Goal: Navigation & Orientation: Find specific page/section

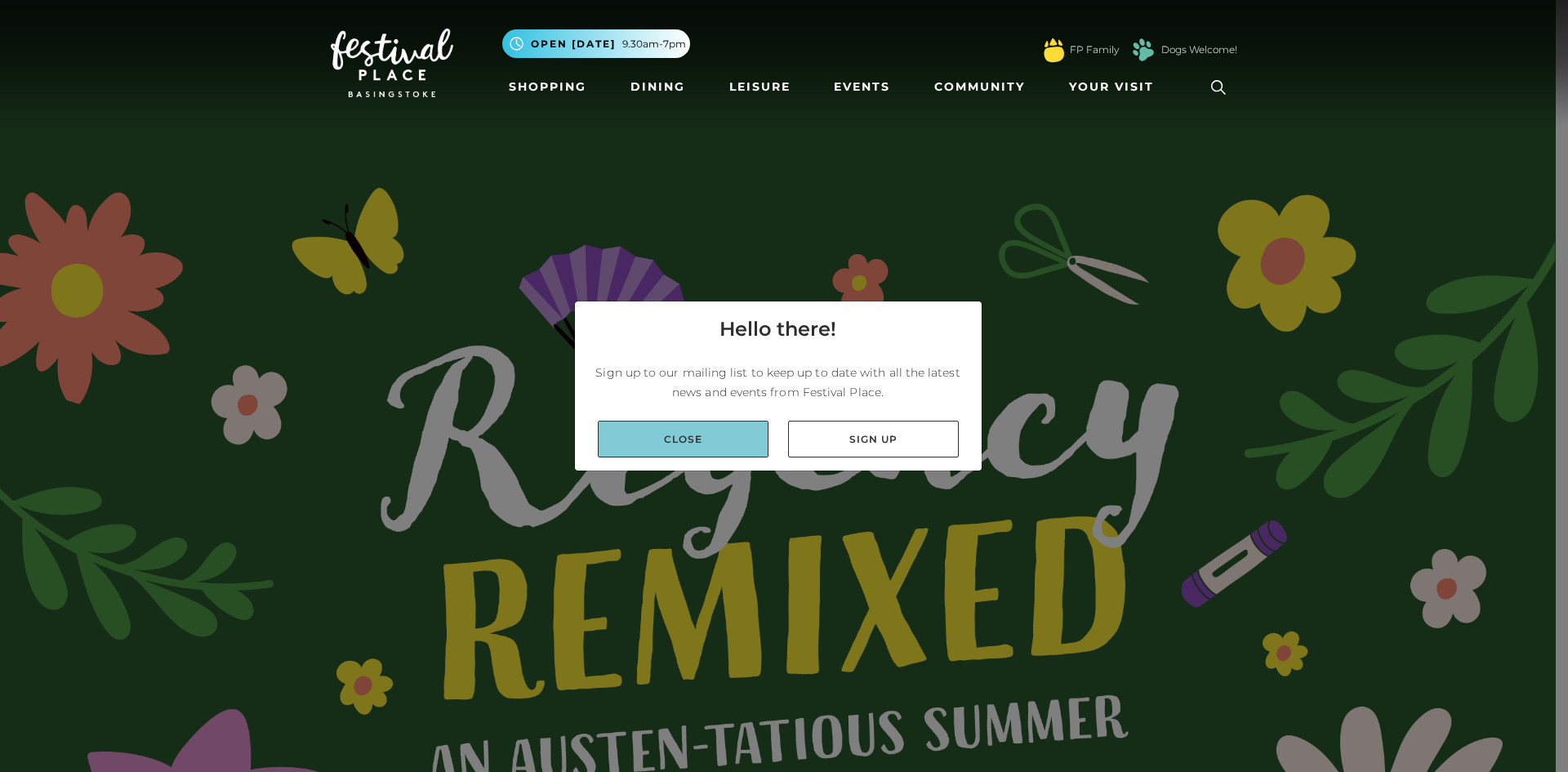
click at [699, 441] on link "Close" at bounding box center [683, 439] width 170 height 37
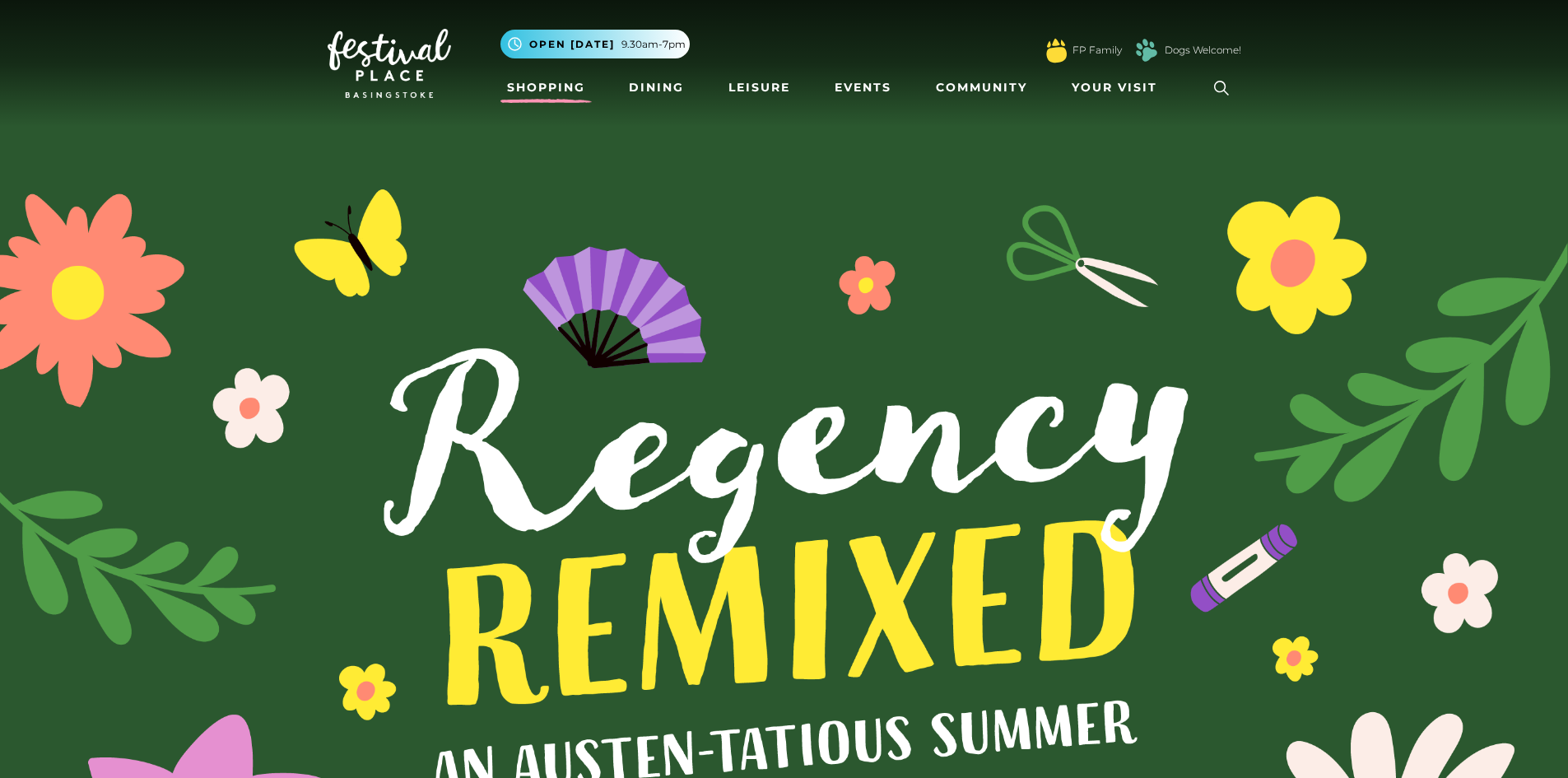
click at [554, 89] on link "Shopping" at bounding box center [546, 87] width 92 height 31
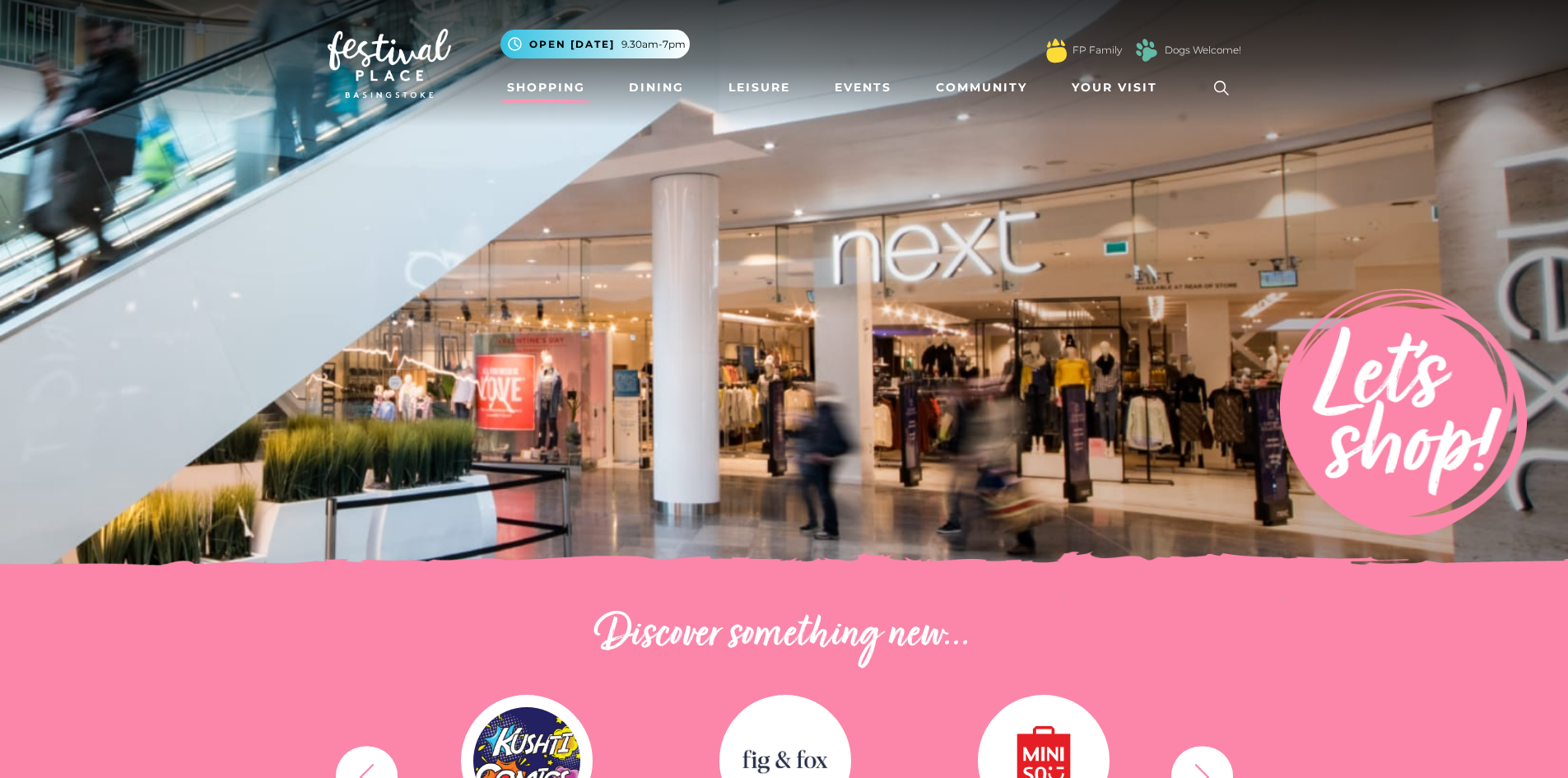
scroll to position [247, 0]
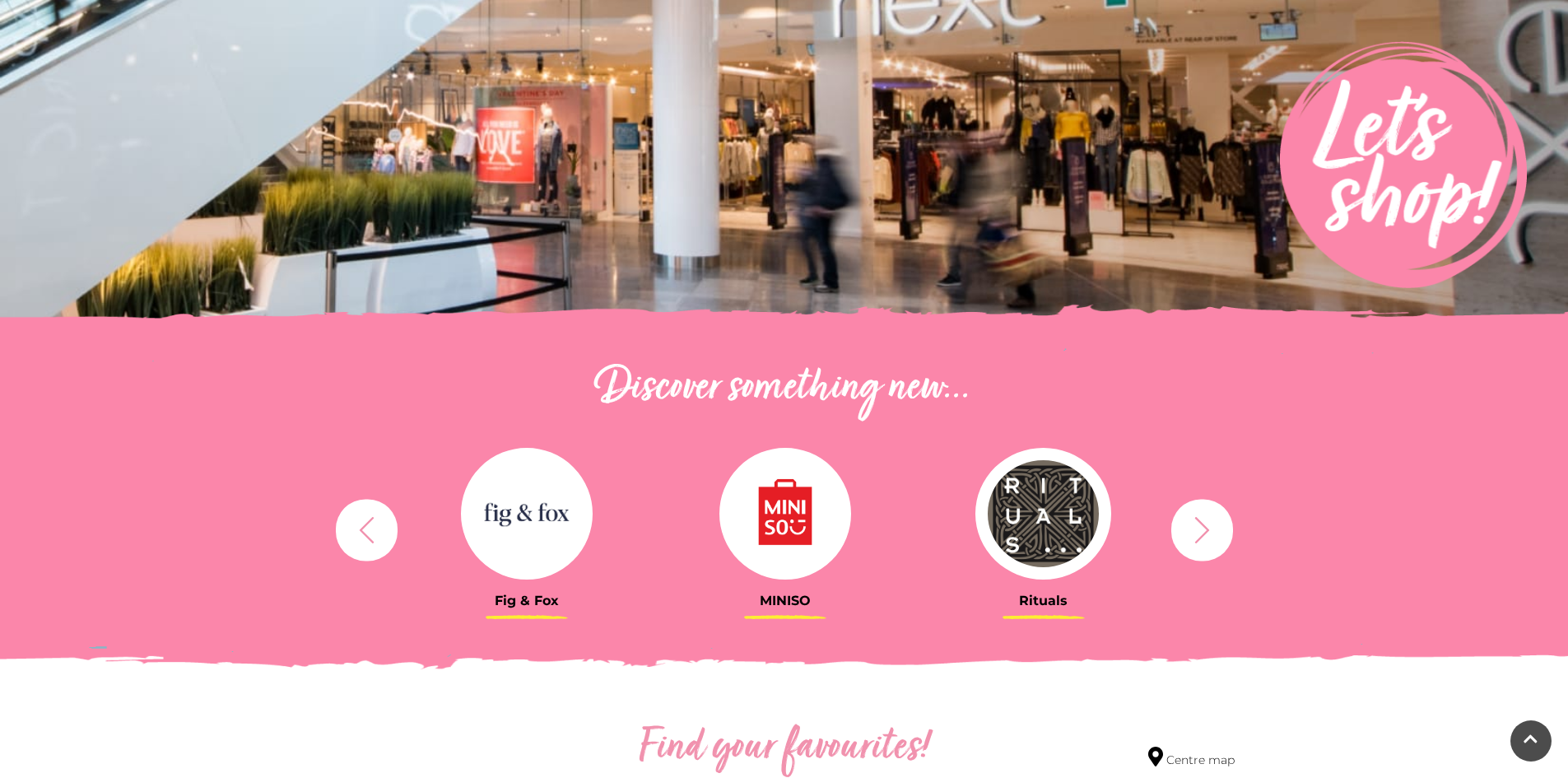
click at [1208, 529] on icon "button" at bounding box center [1202, 529] width 31 height 31
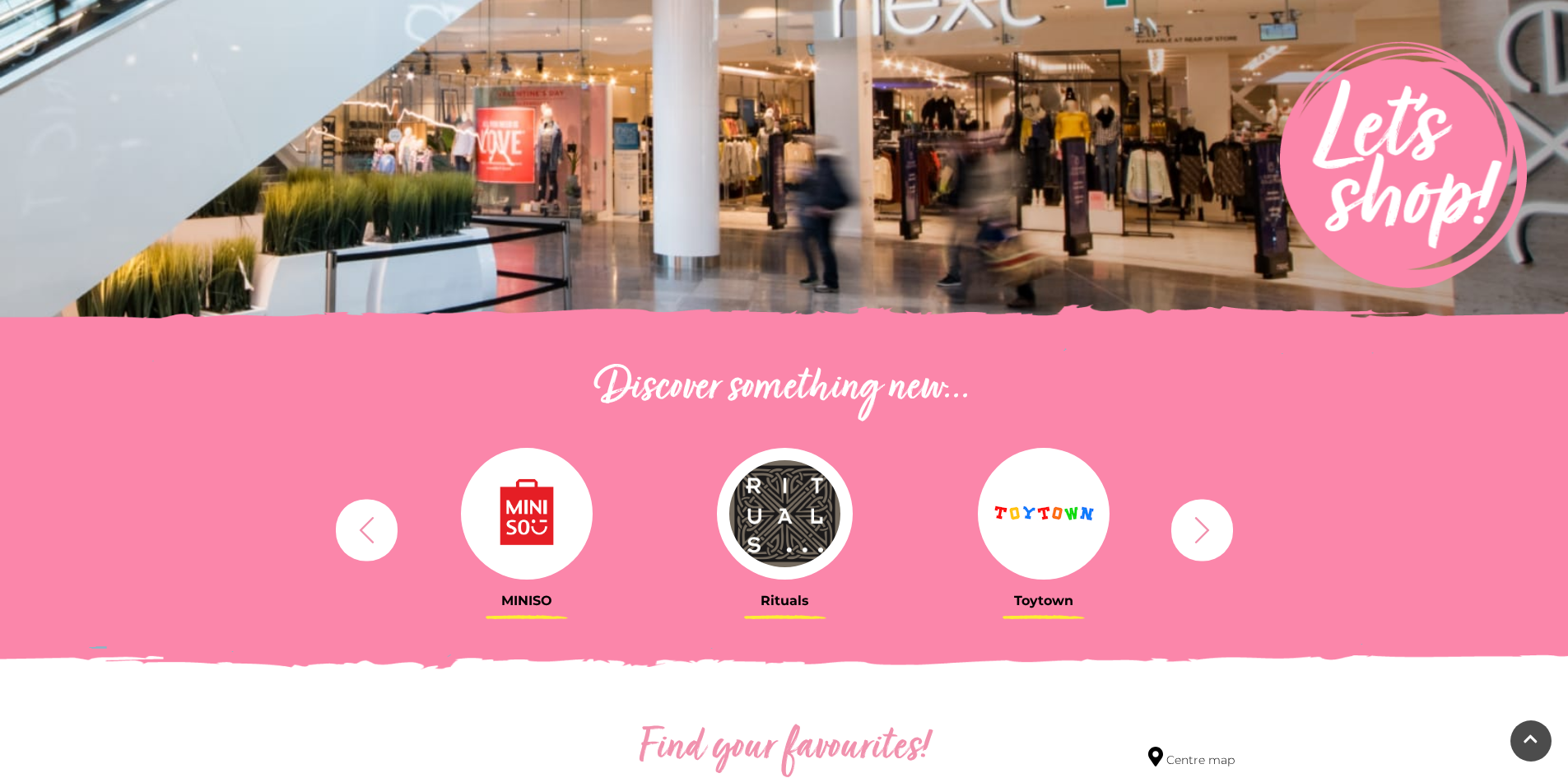
click at [1208, 529] on icon "button" at bounding box center [1202, 529] width 31 height 31
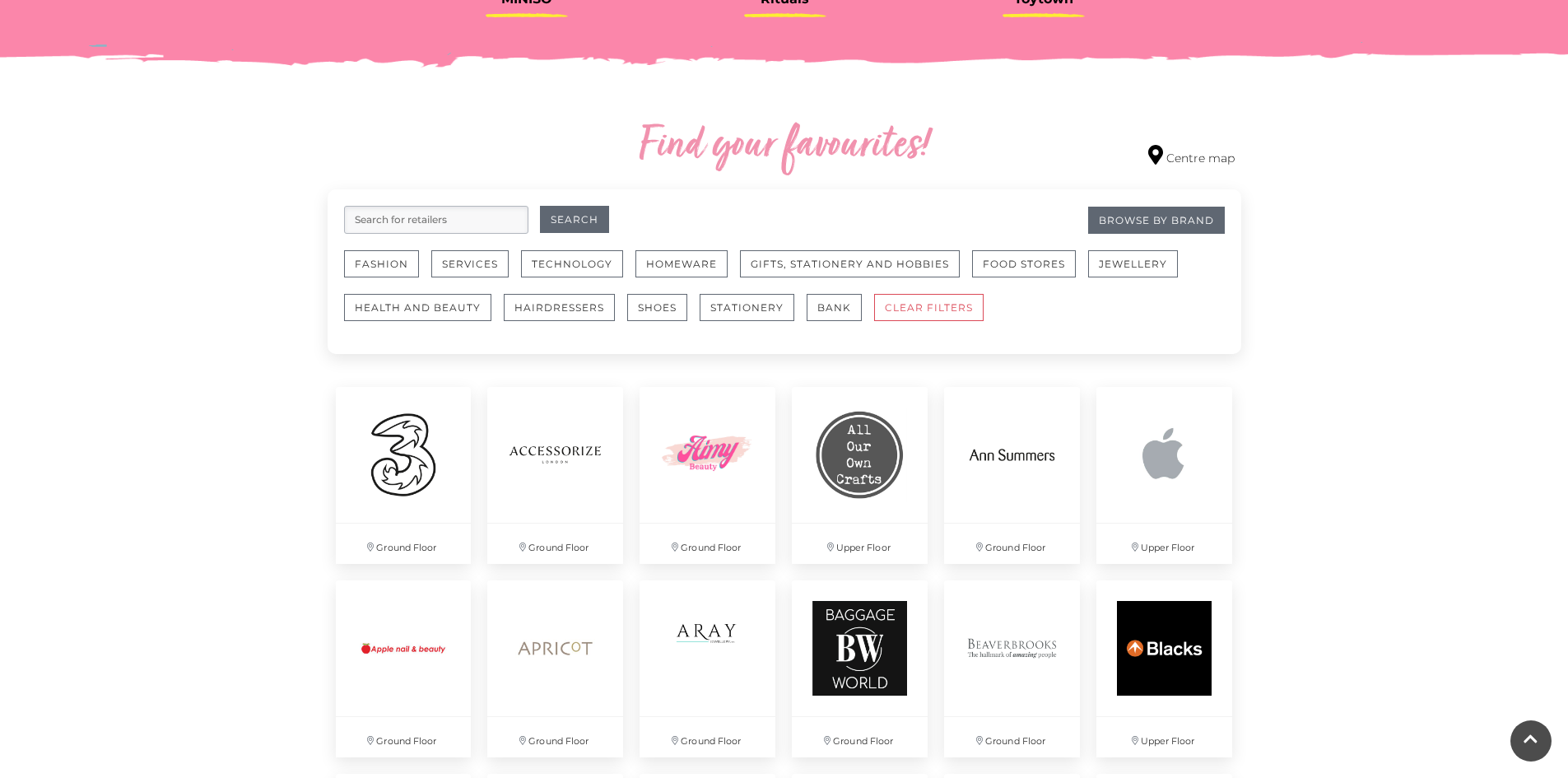
scroll to position [905, 0]
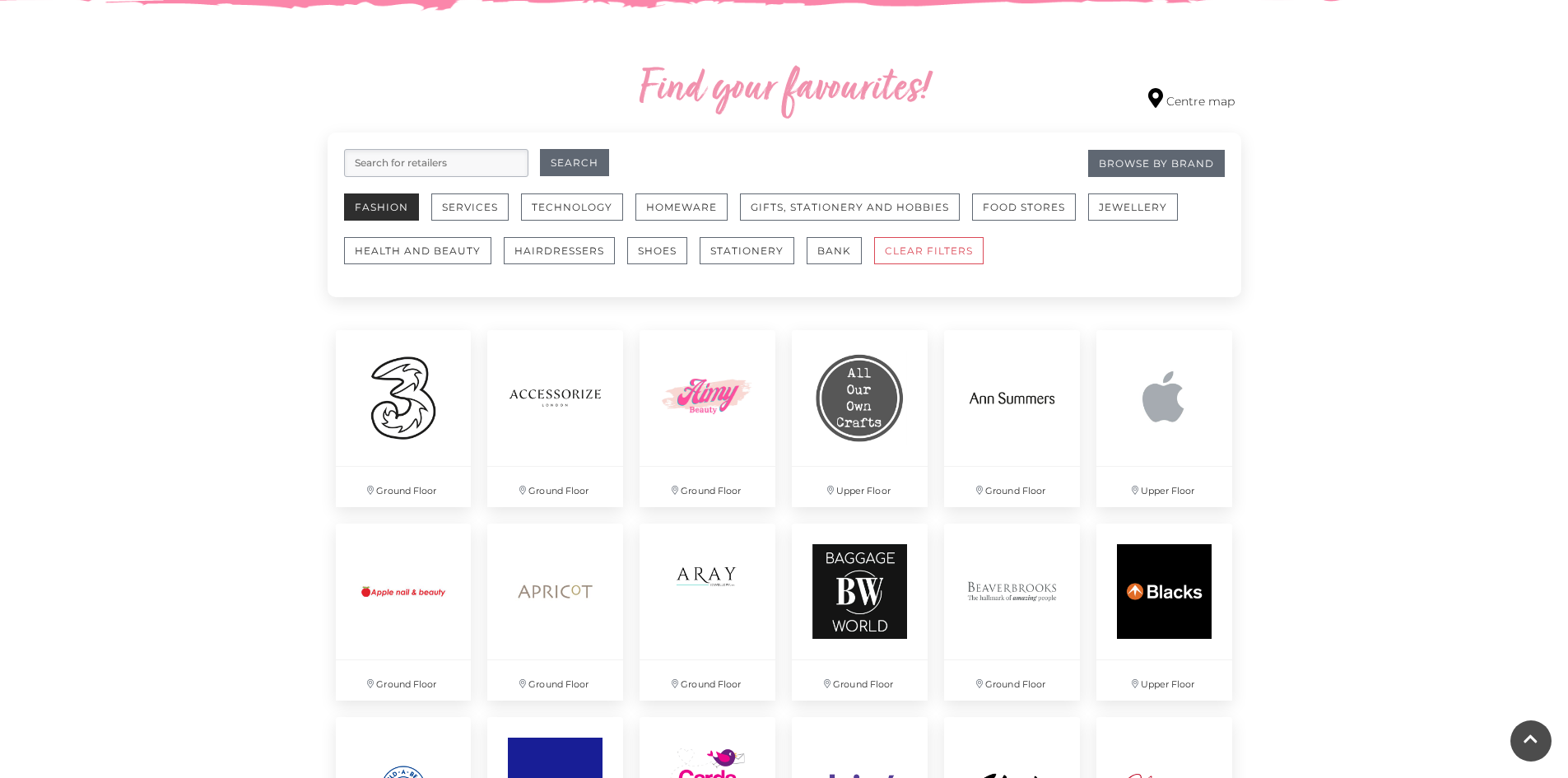
click at [389, 215] on button "Fashion" at bounding box center [381, 207] width 75 height 27
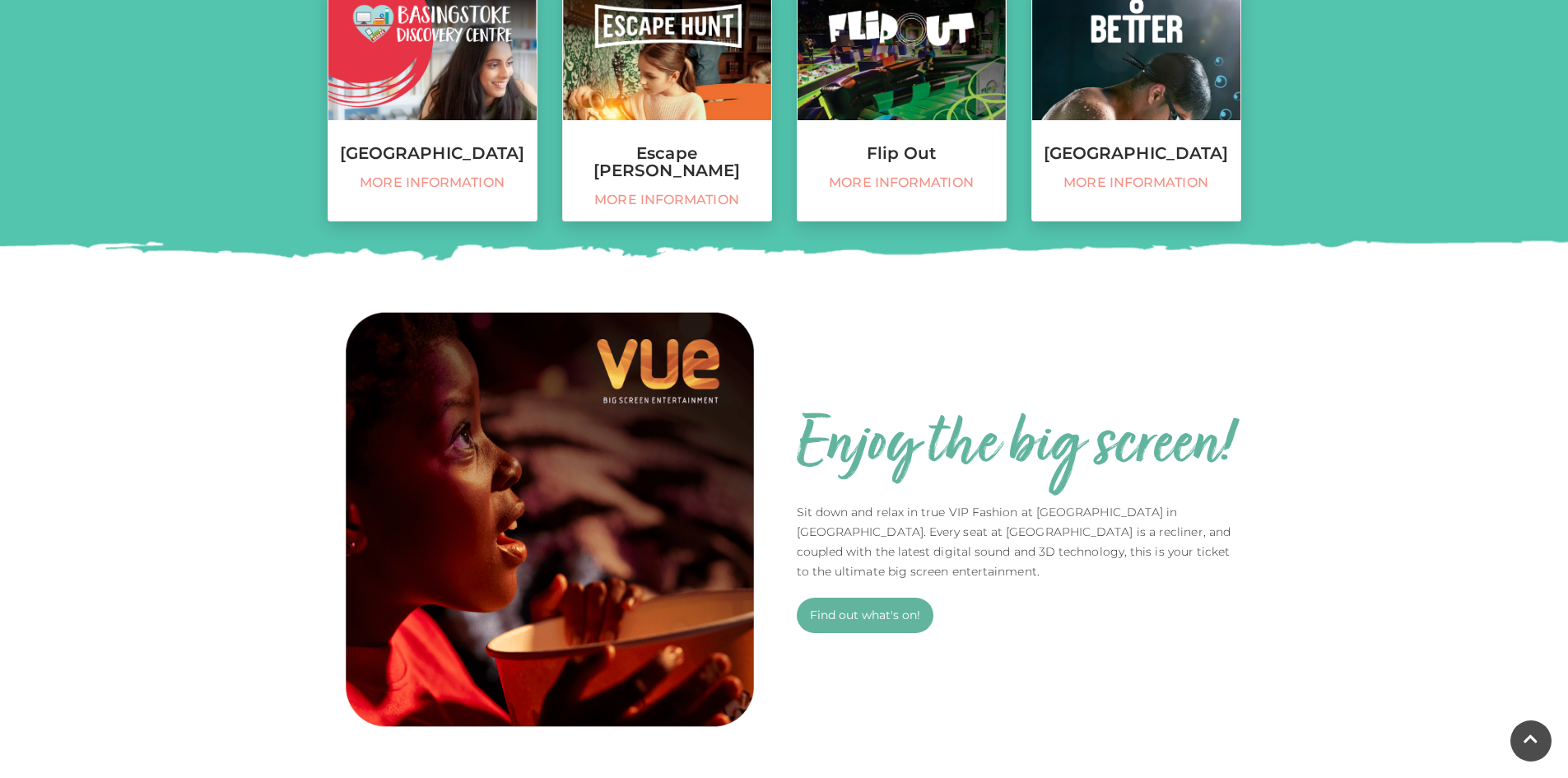
scroll to position [658, 0]
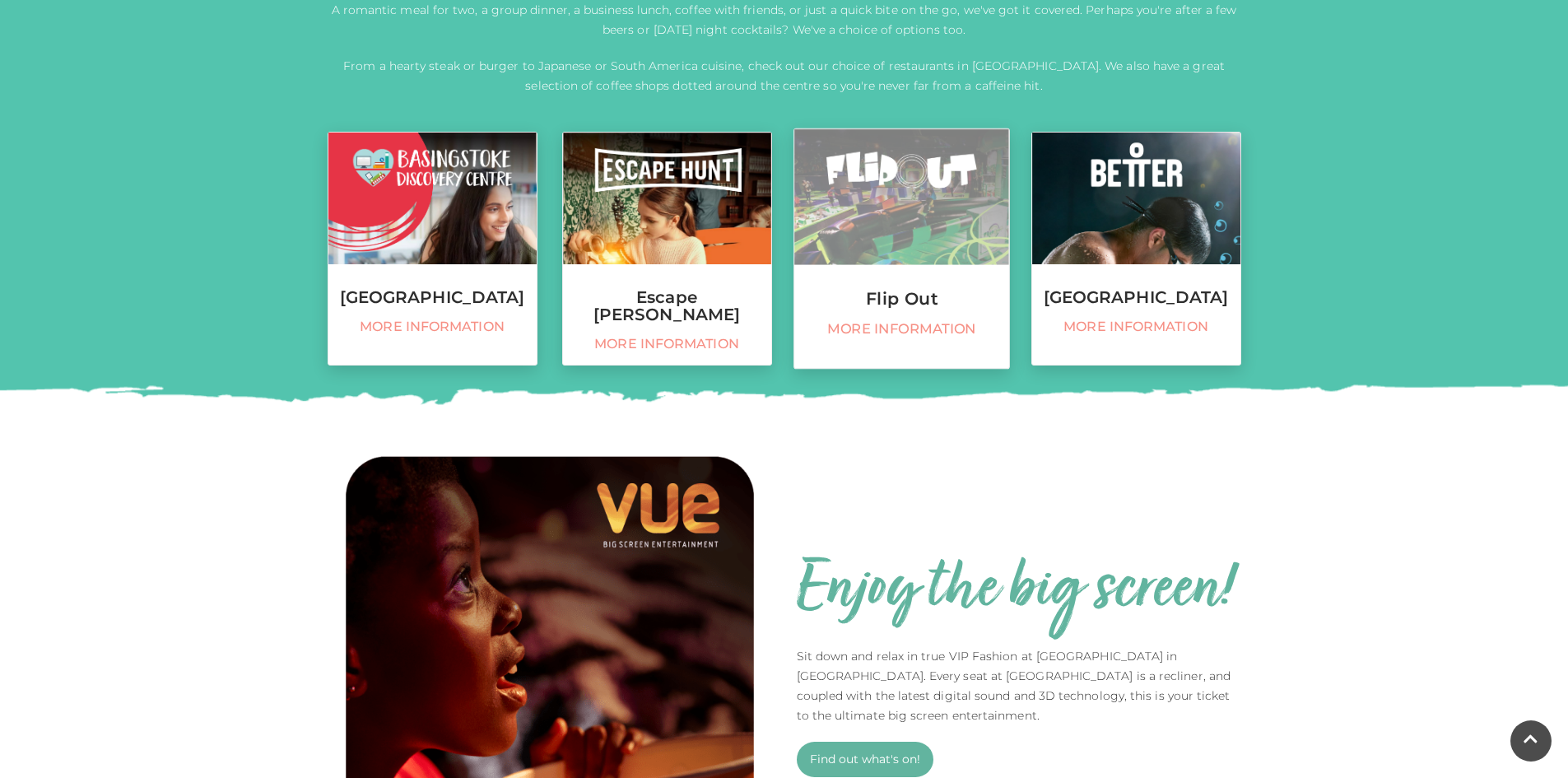
click at [954, 209] on img at bounding box center [901, 197] width 215 height 135
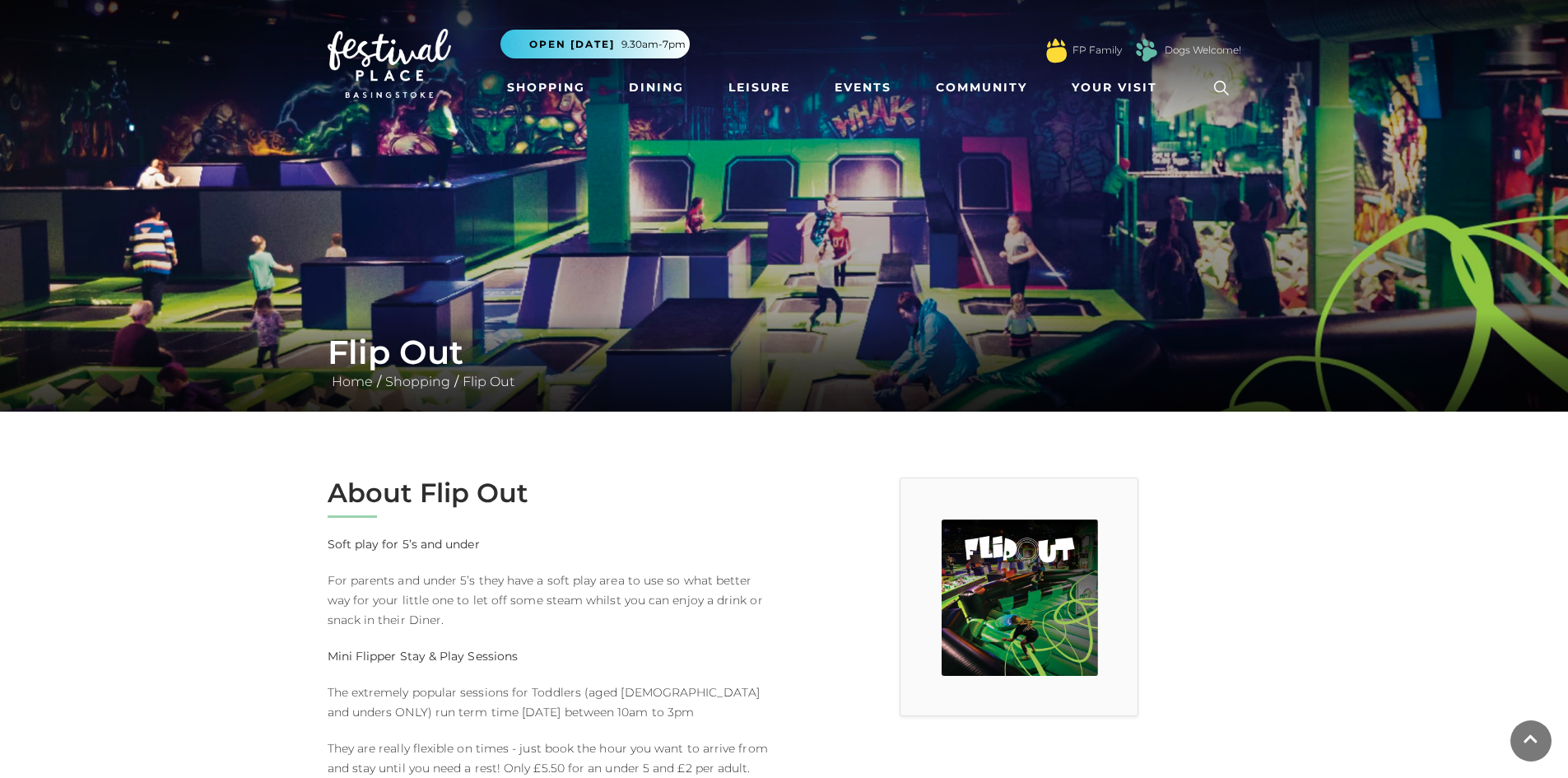
drag, startPoint x: 1257, startPoint y: 302, endPoint x: 1248, endPoint y: 242, distance: 60.7
